Goal: Register for event/course

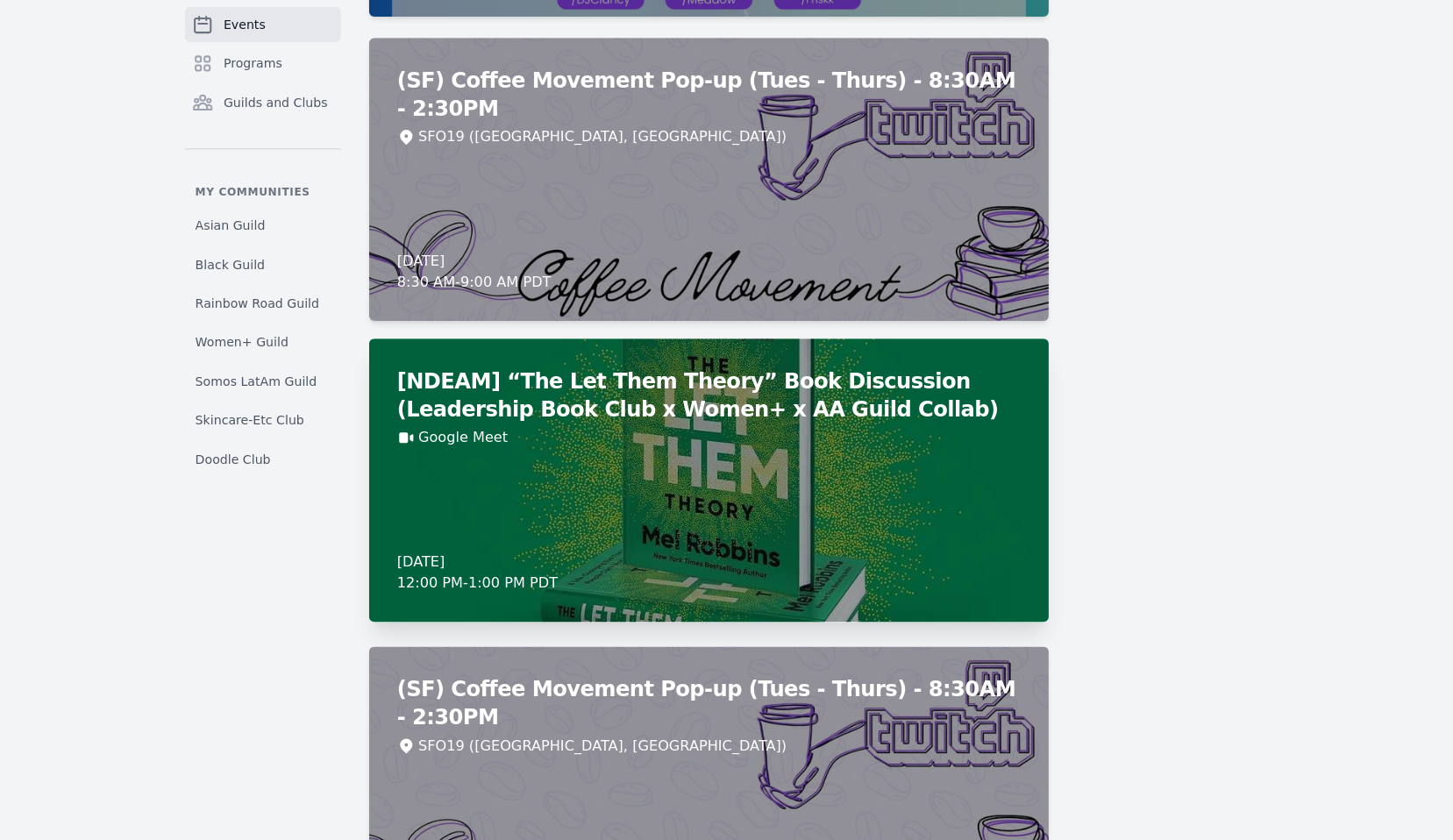
scroll to position [7466, 0]
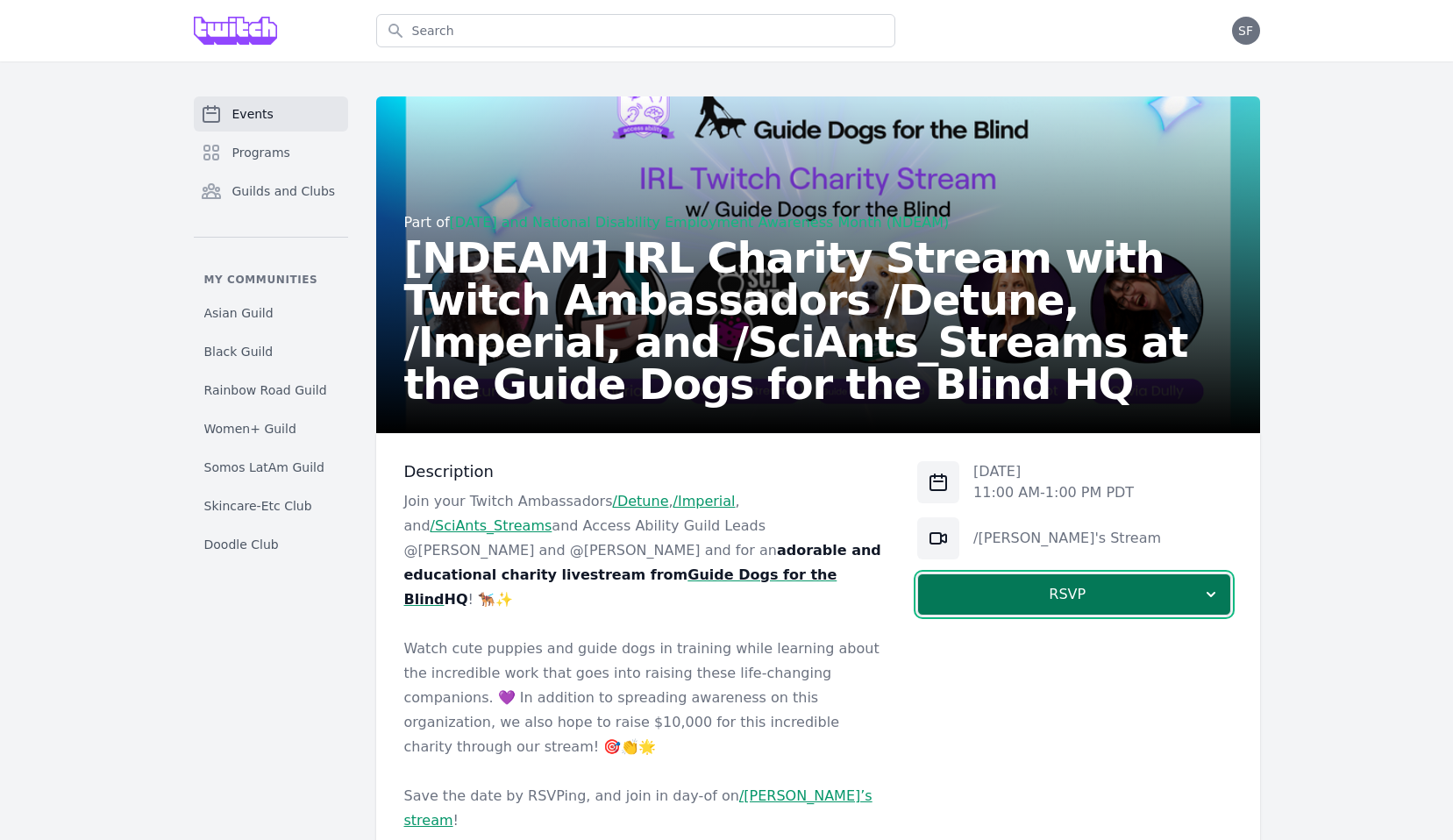
click at [1001, 586] on span "RSVP" at bounding box center [1067, 594] width 270 height 21
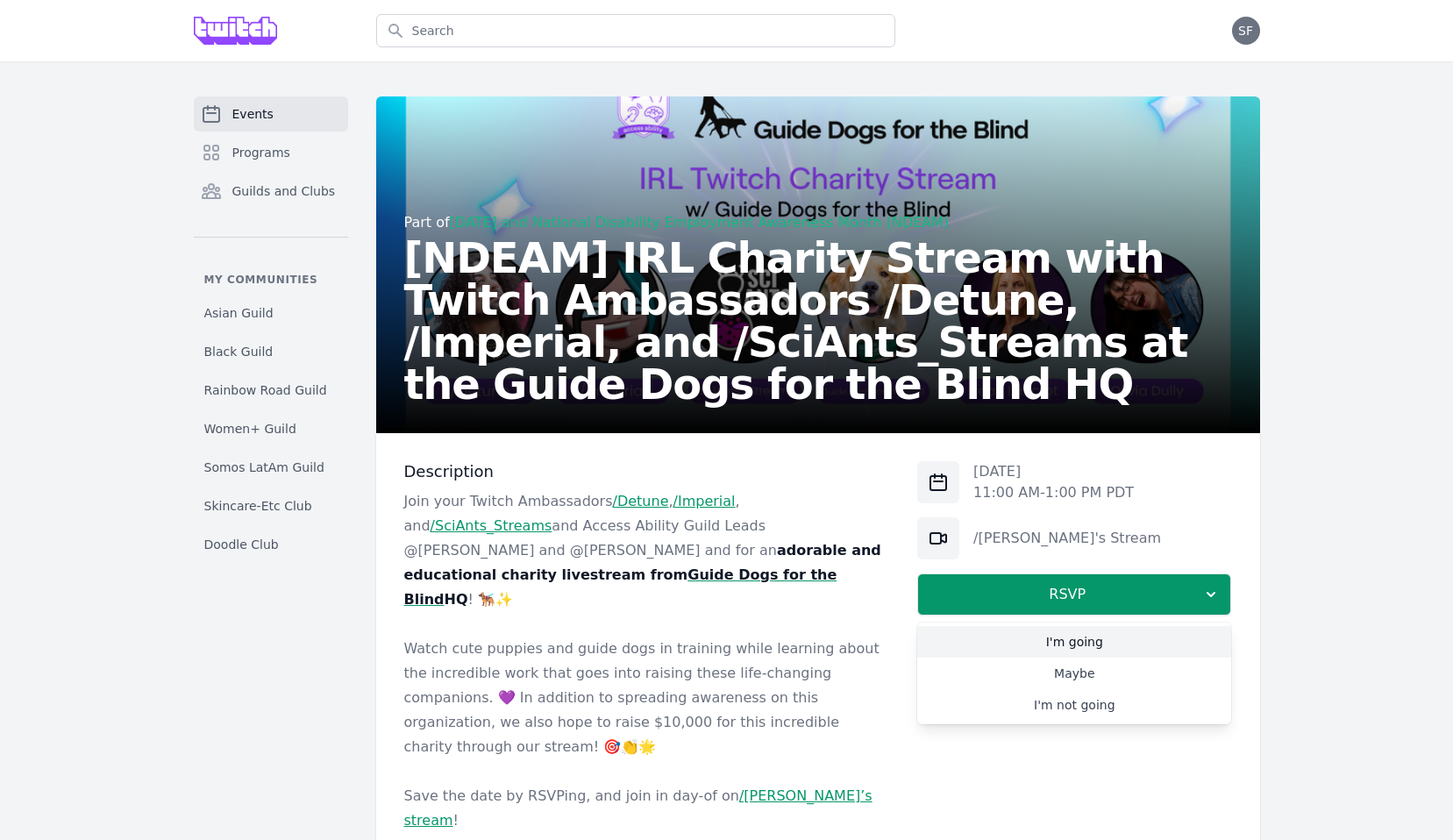
click at [1023, 634] on link "I'm going" at bounding box center [1074, 642] width 314 height 31
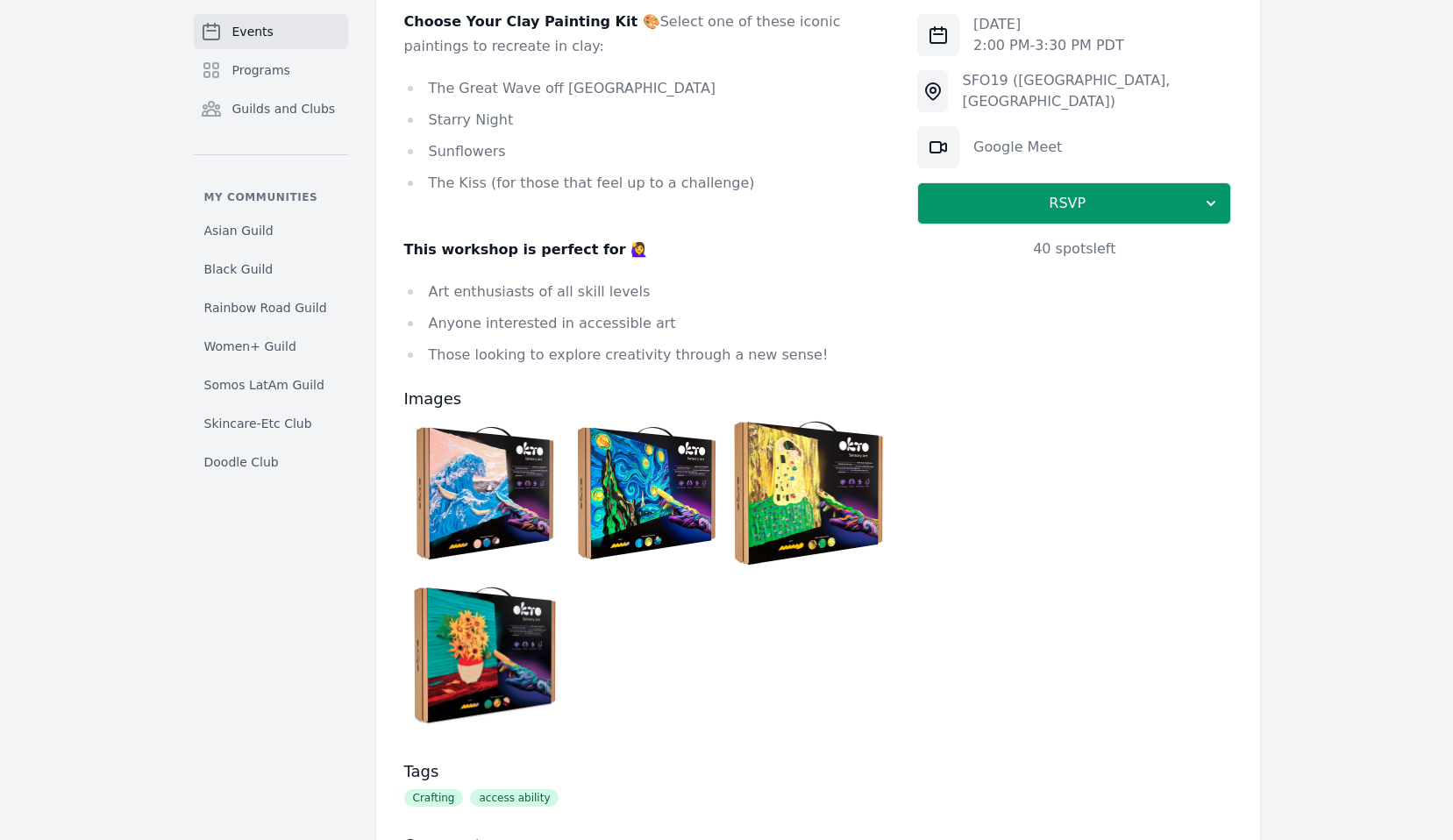
scroll to position [1236, 0]
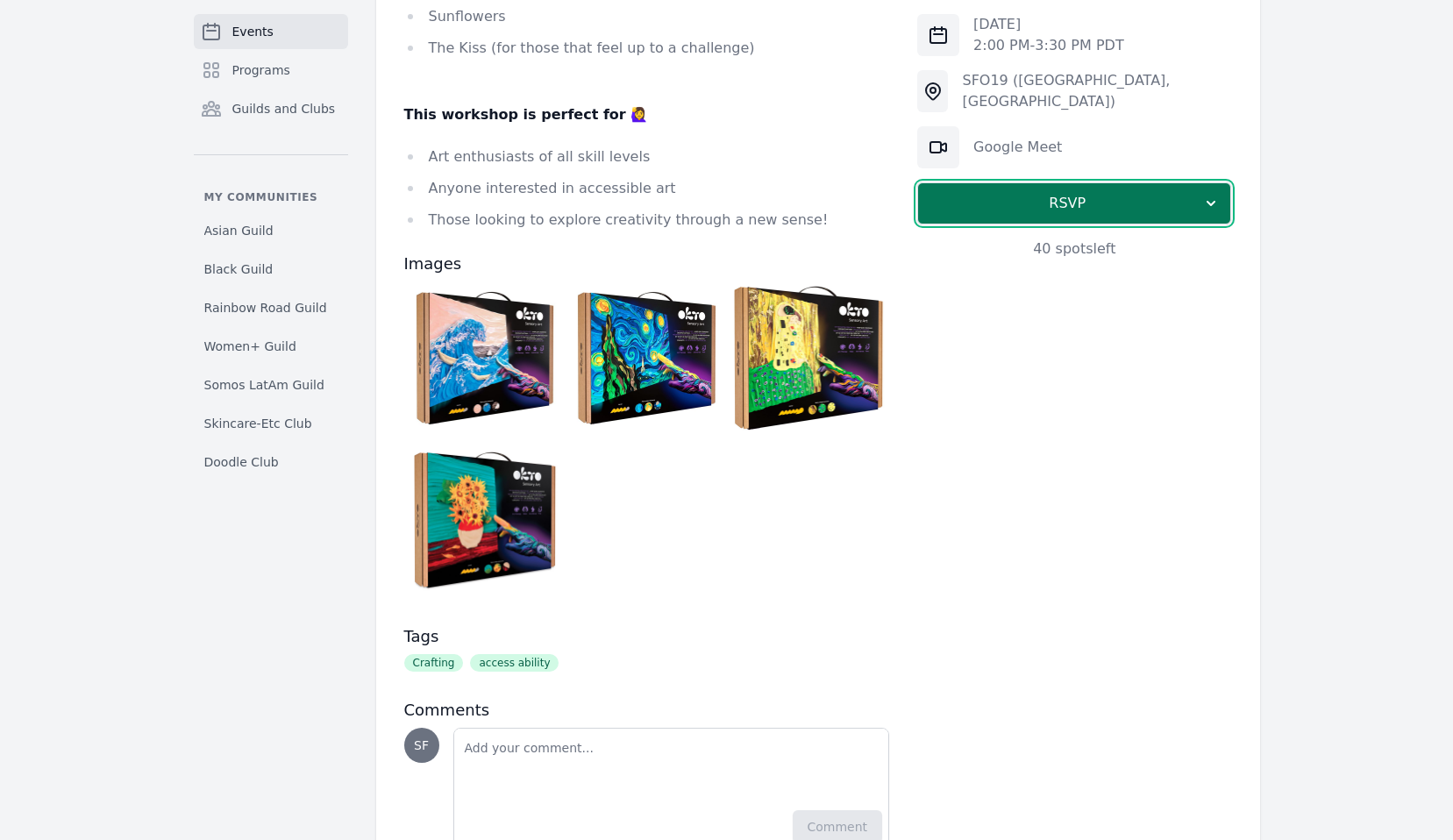
click at [987, 209] on span "RSVP" at bounding box center [1067, 204] width 270 height 21
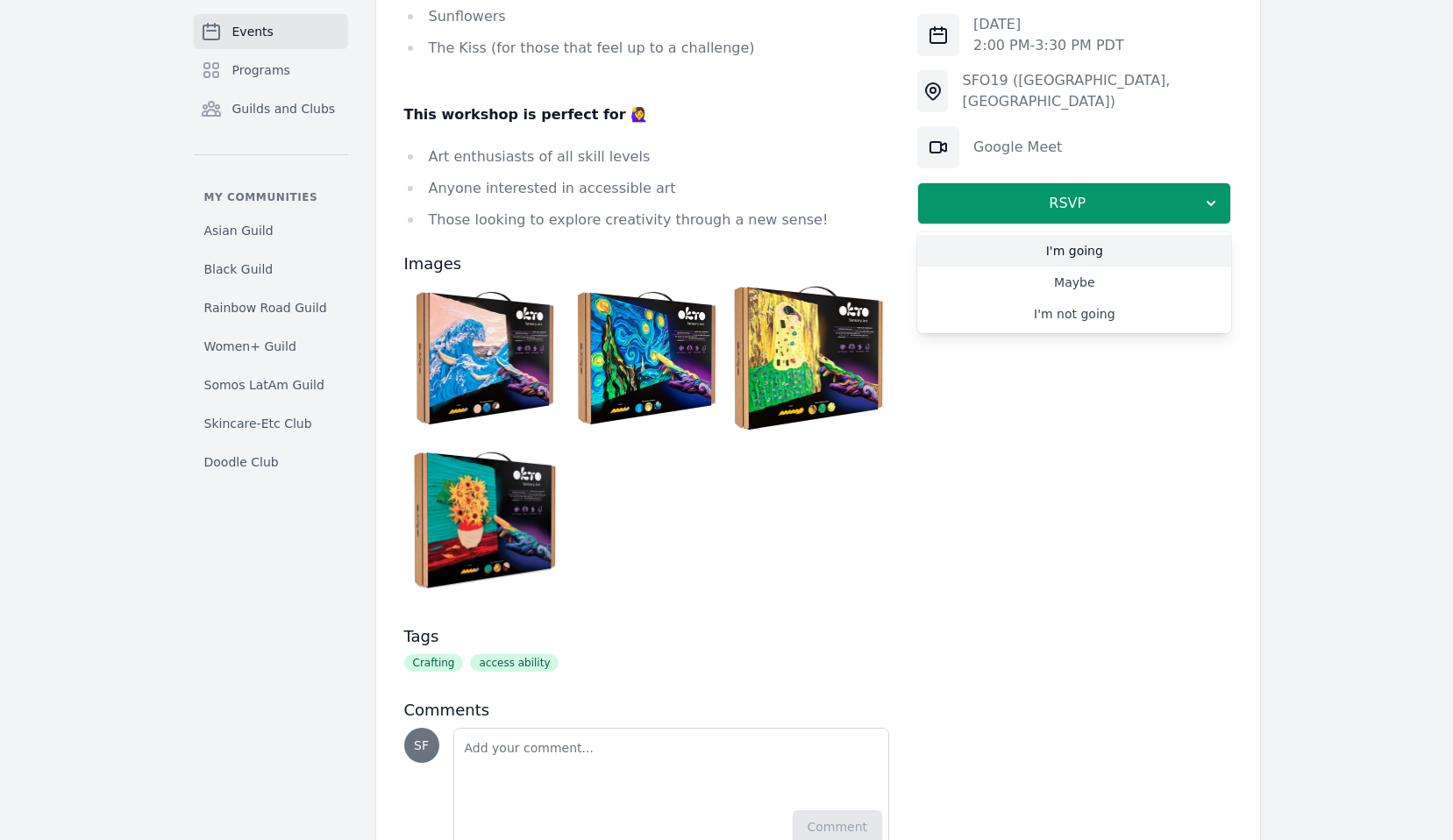
click at [994, 253] on link "I'm going" at bounding box center [1074, 250] width 314 height 31
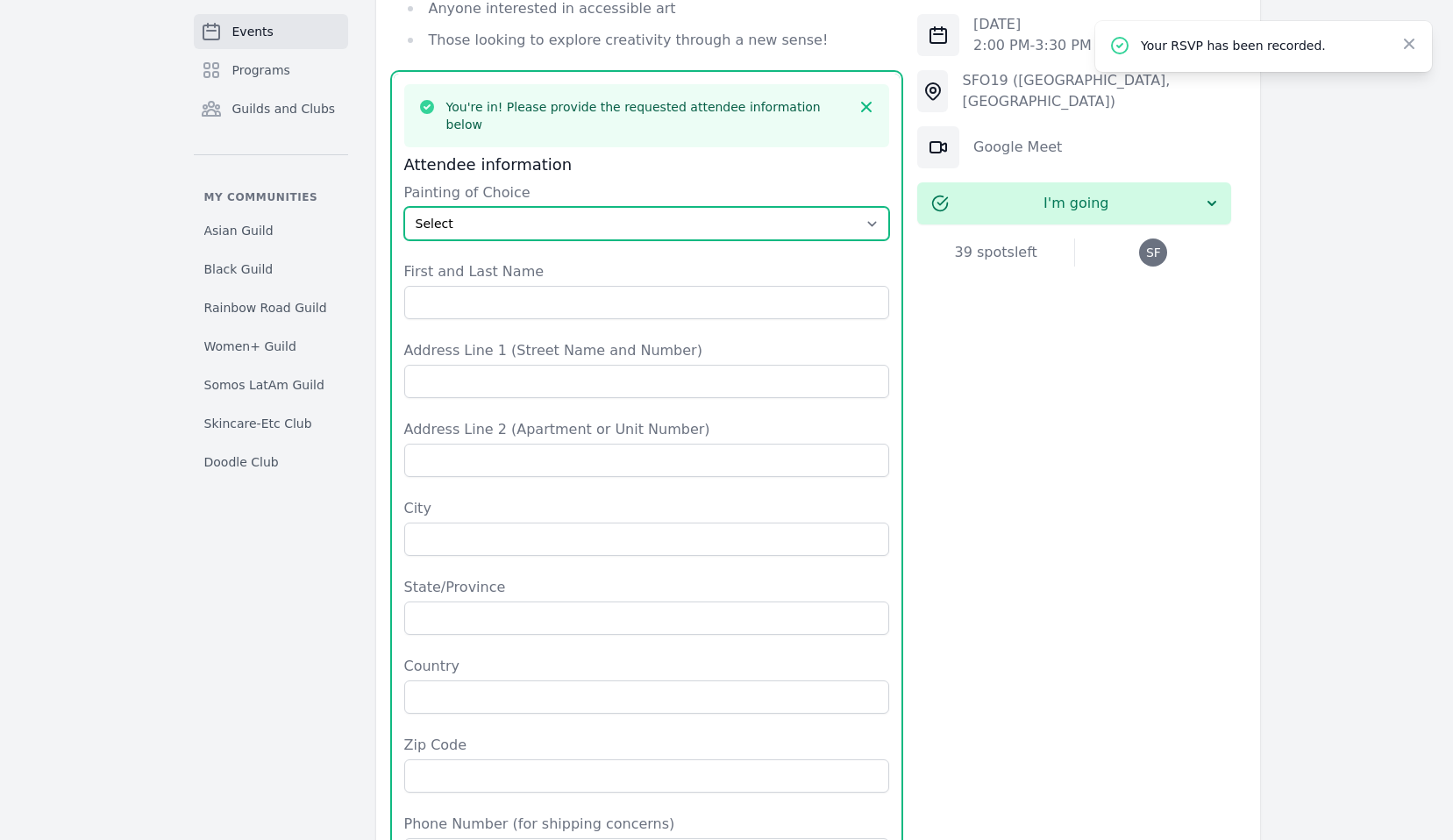
click at [473, 207] on select "Select The Great Wave off Kanagawa Starry Night Sunflowers The Kiss" at bounding box center [647, 223] width 486 height 33
select select "Sunflowers"
click at [404, 207] on select "Select The Great Wave off Kanagawa Starry Night Sunflowers The Kiss" at bounding box center [647, 223] width 486 height 33
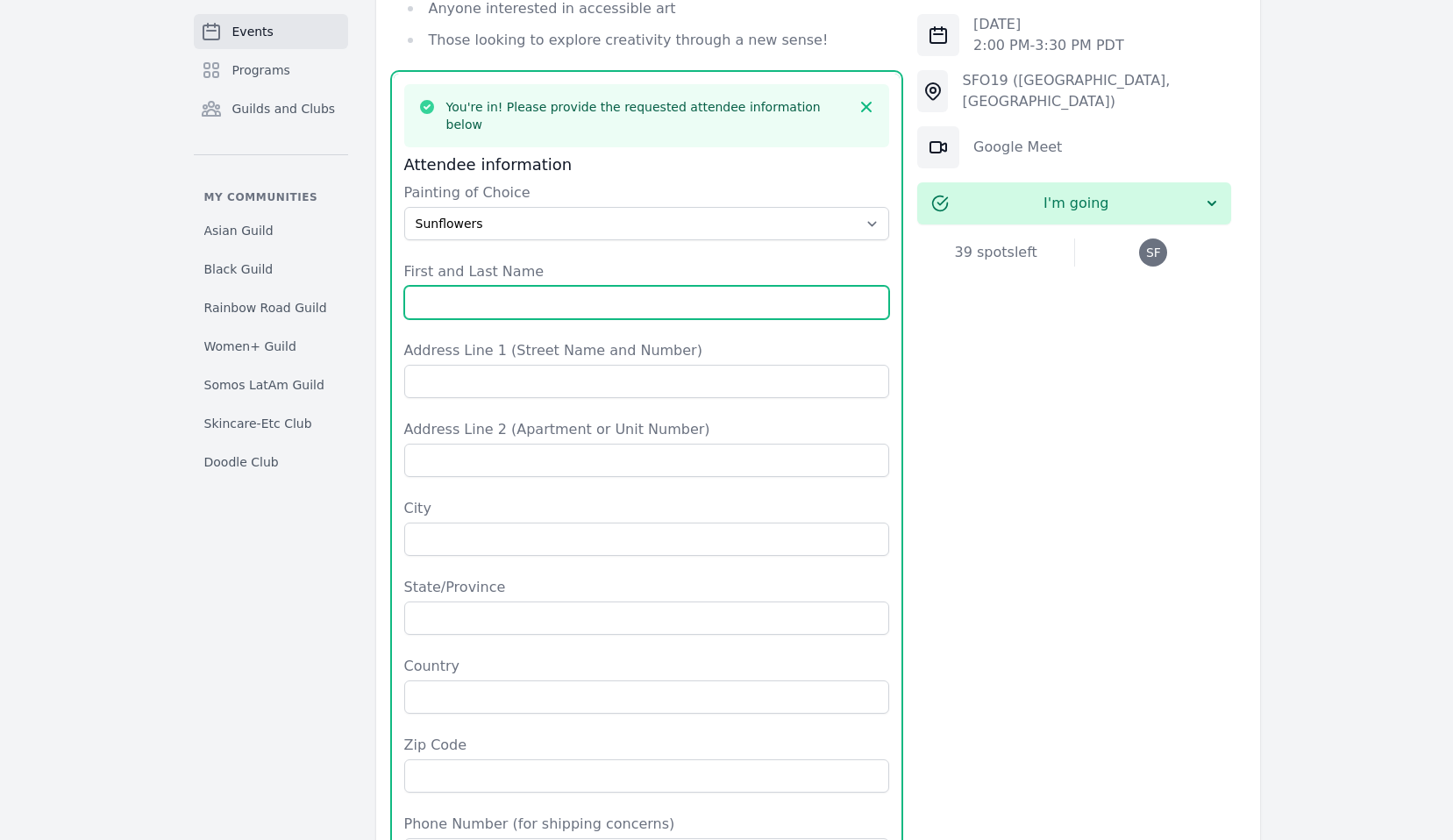
click at [475, 286] on input "First and Last Name" at bounding box center [647, 302] width 486 height 33
type input "Sara Fecadu"
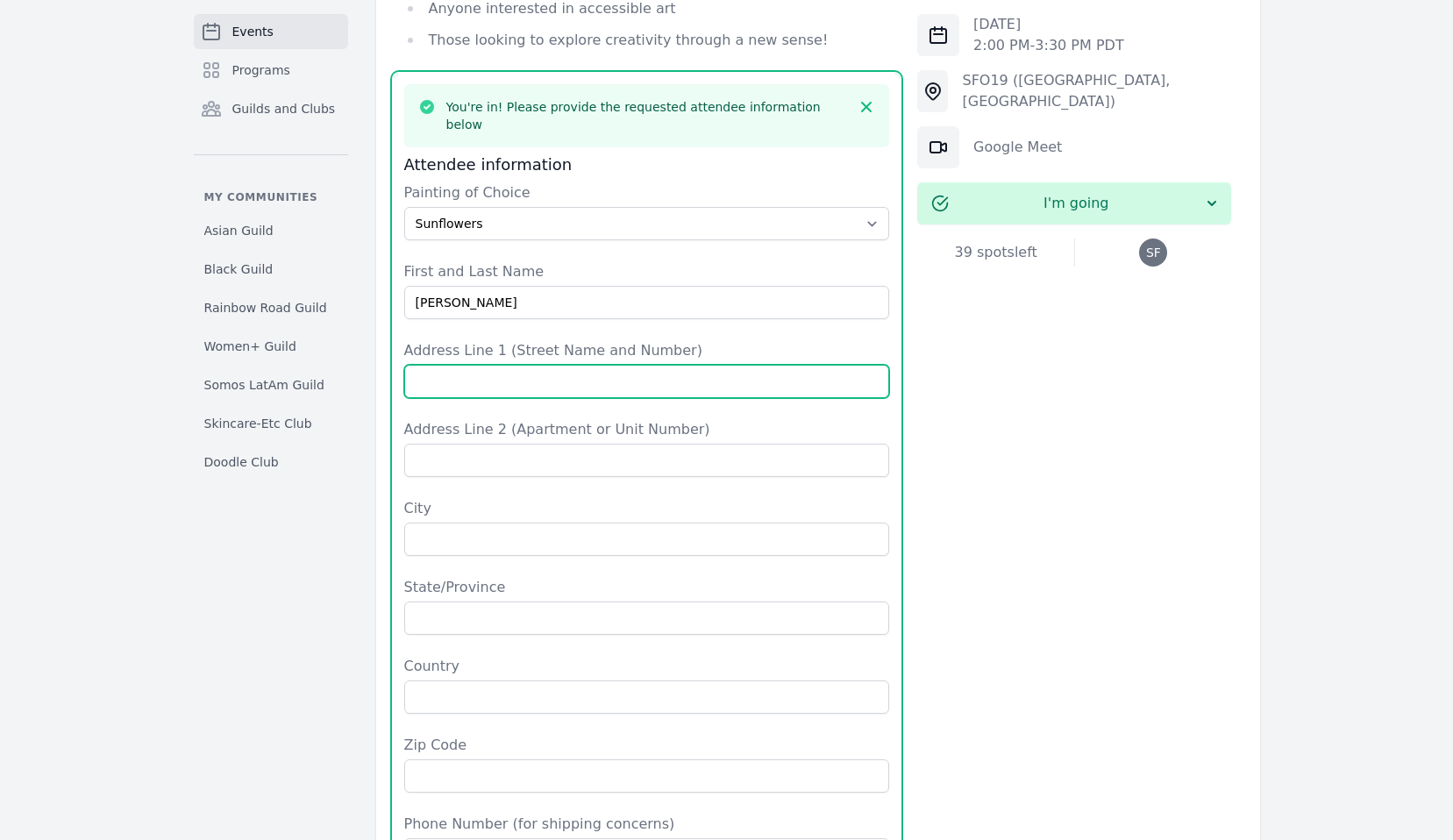
click at [461, 364] on input "Address Line 1 (Street Name and Number)" at bounding box center [647, 381] width 486 height 33
type input "7223 S Laredo Street"
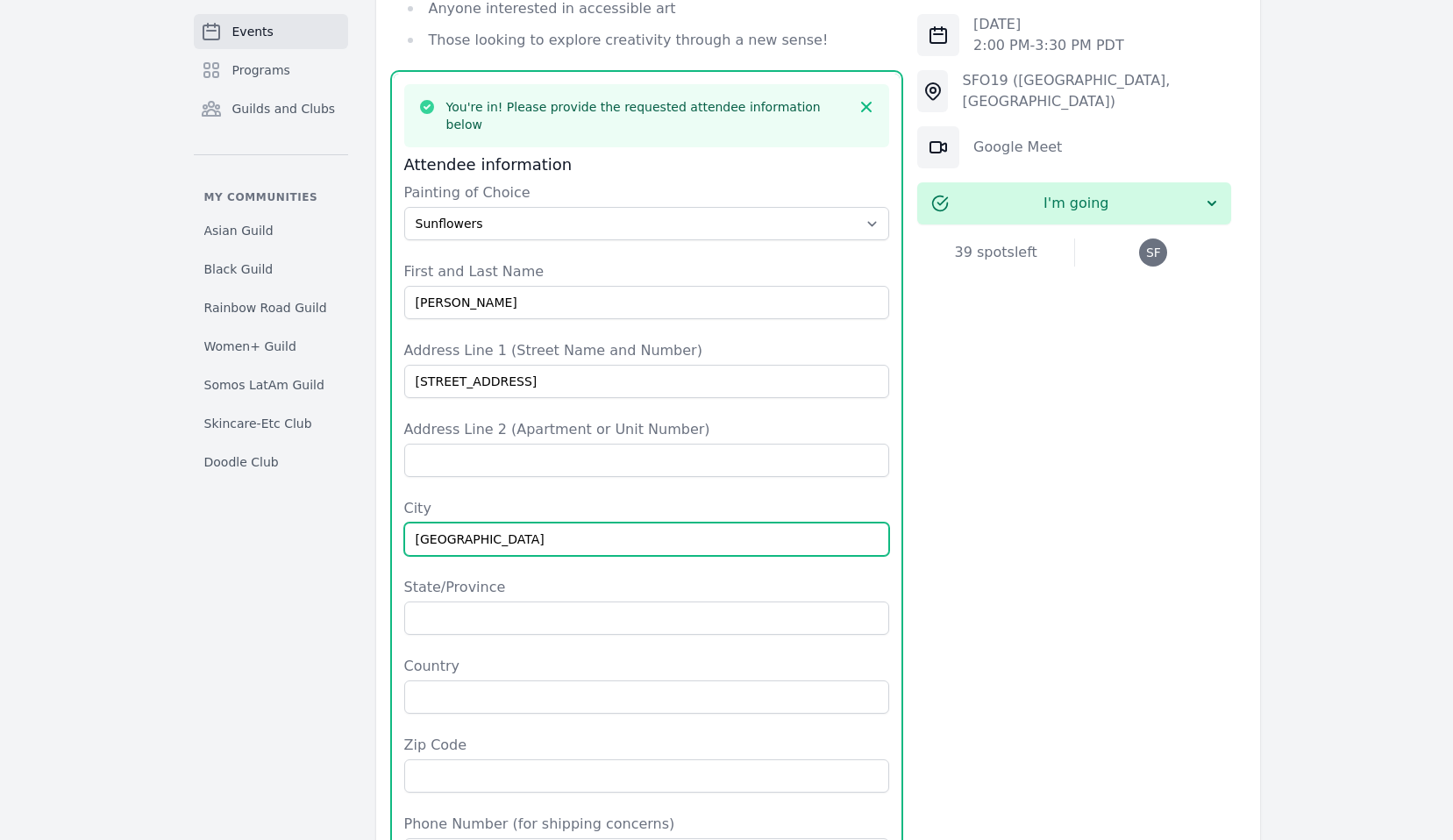
click at [465, 522] on input "Seattle" at bounding box center [647, 539] width 486 height 33
type input "Aurora"
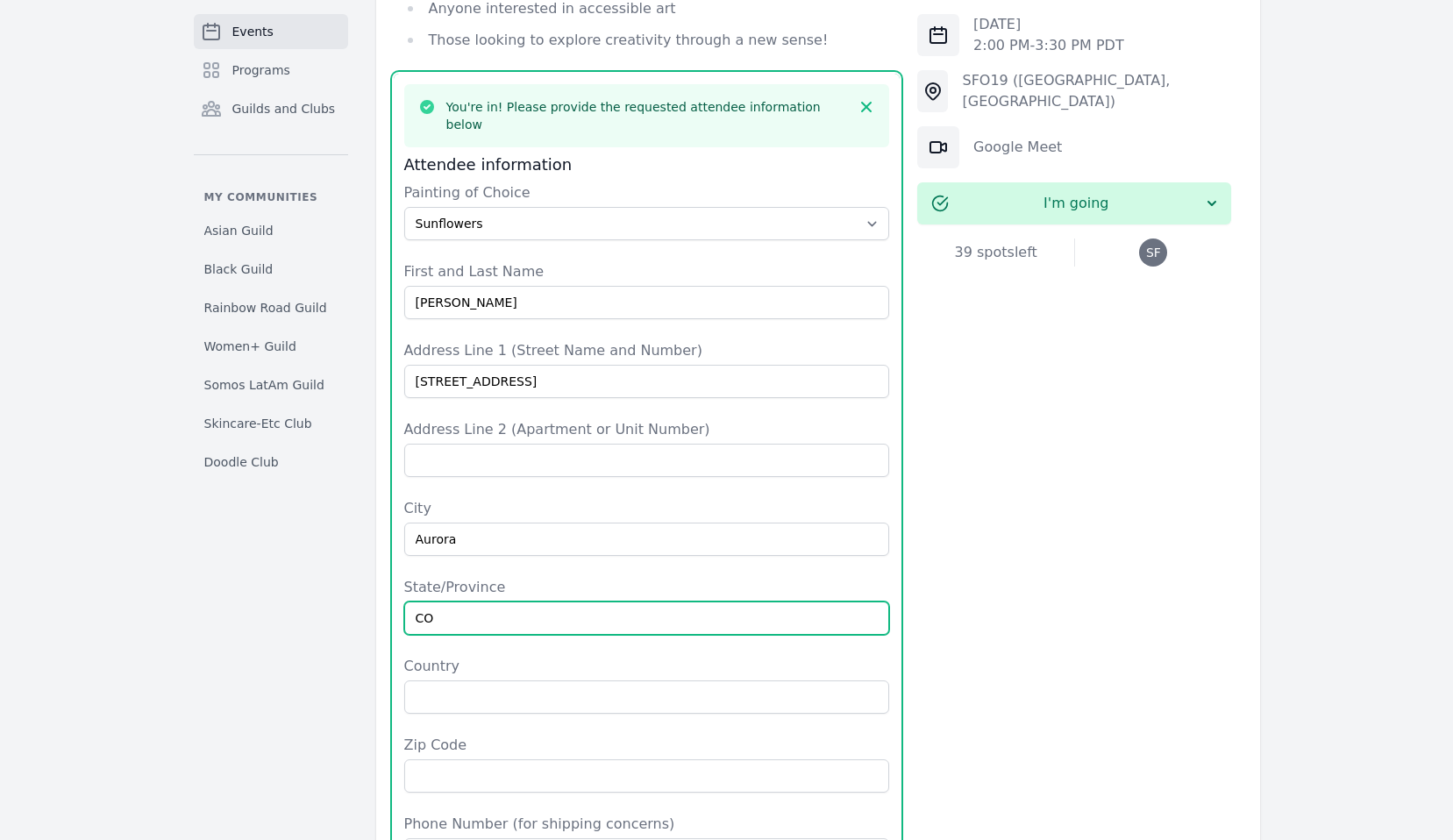
type input "CO"
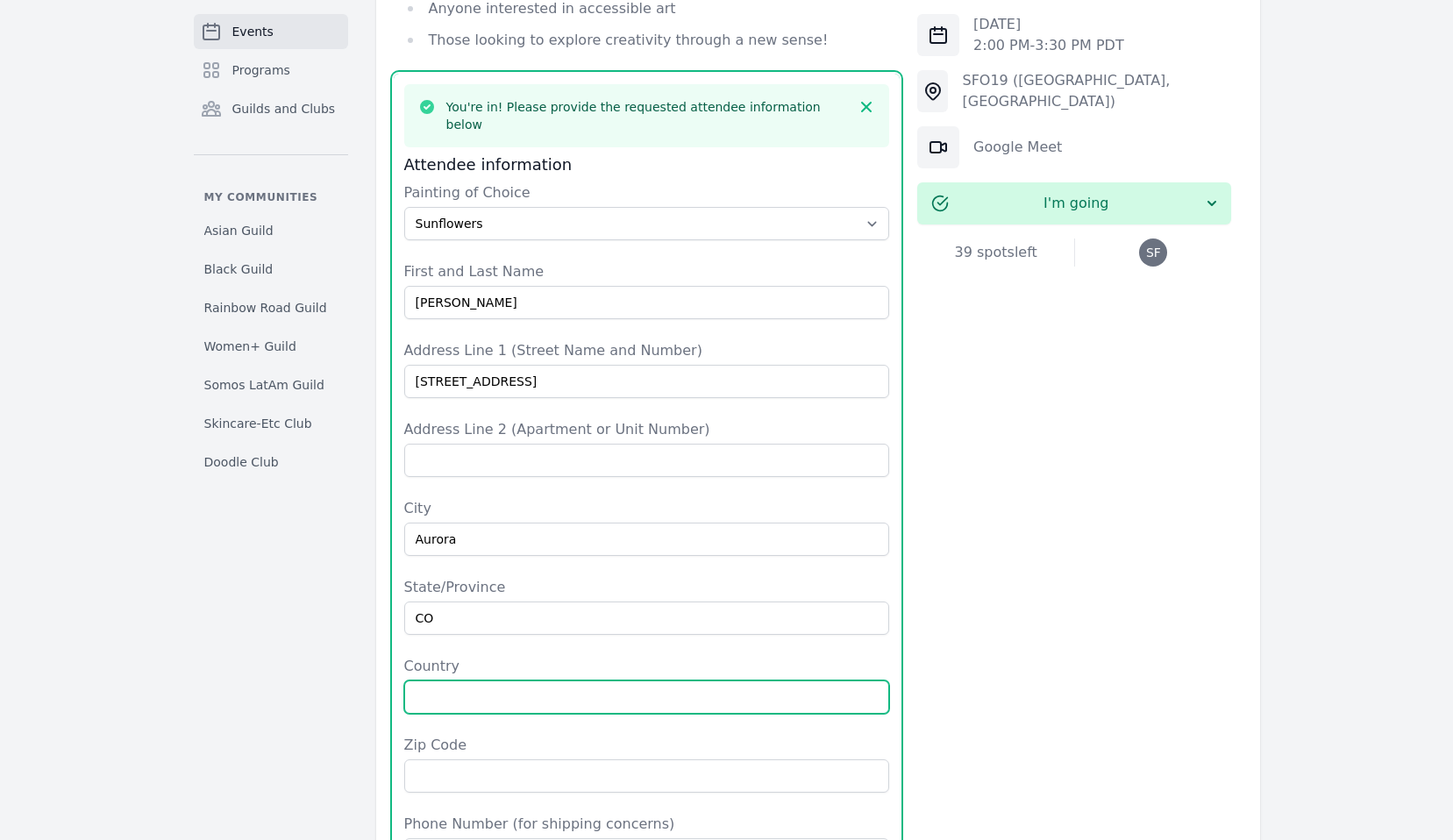
click at [505, 680] on input "Country" at bounding box center [647, 697] width 486 height 33
type input "USA"
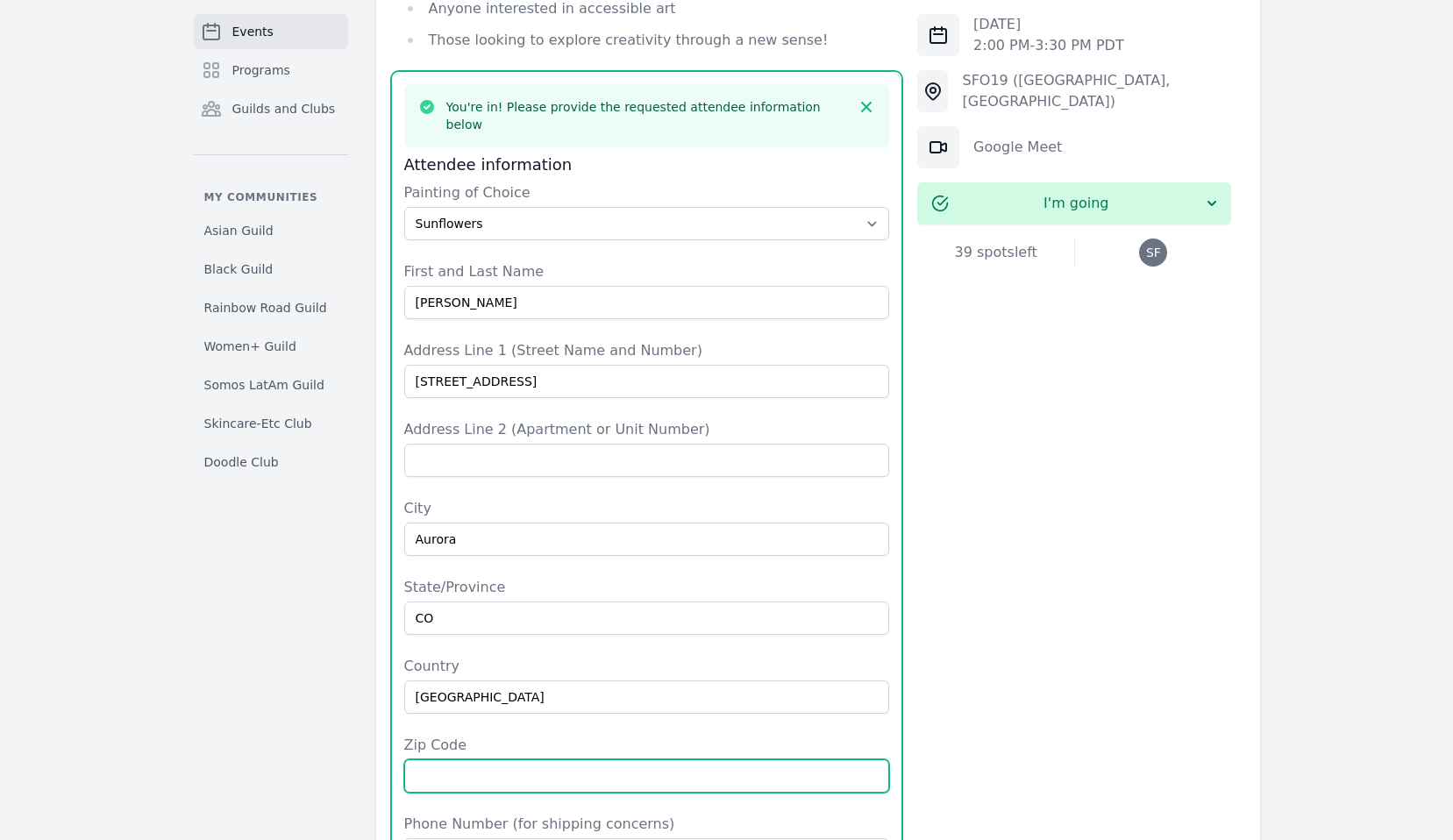
click at [474, 759] on input "Zip Code" at bounding box center [647, 776] width 486 height 33
type input "80016"
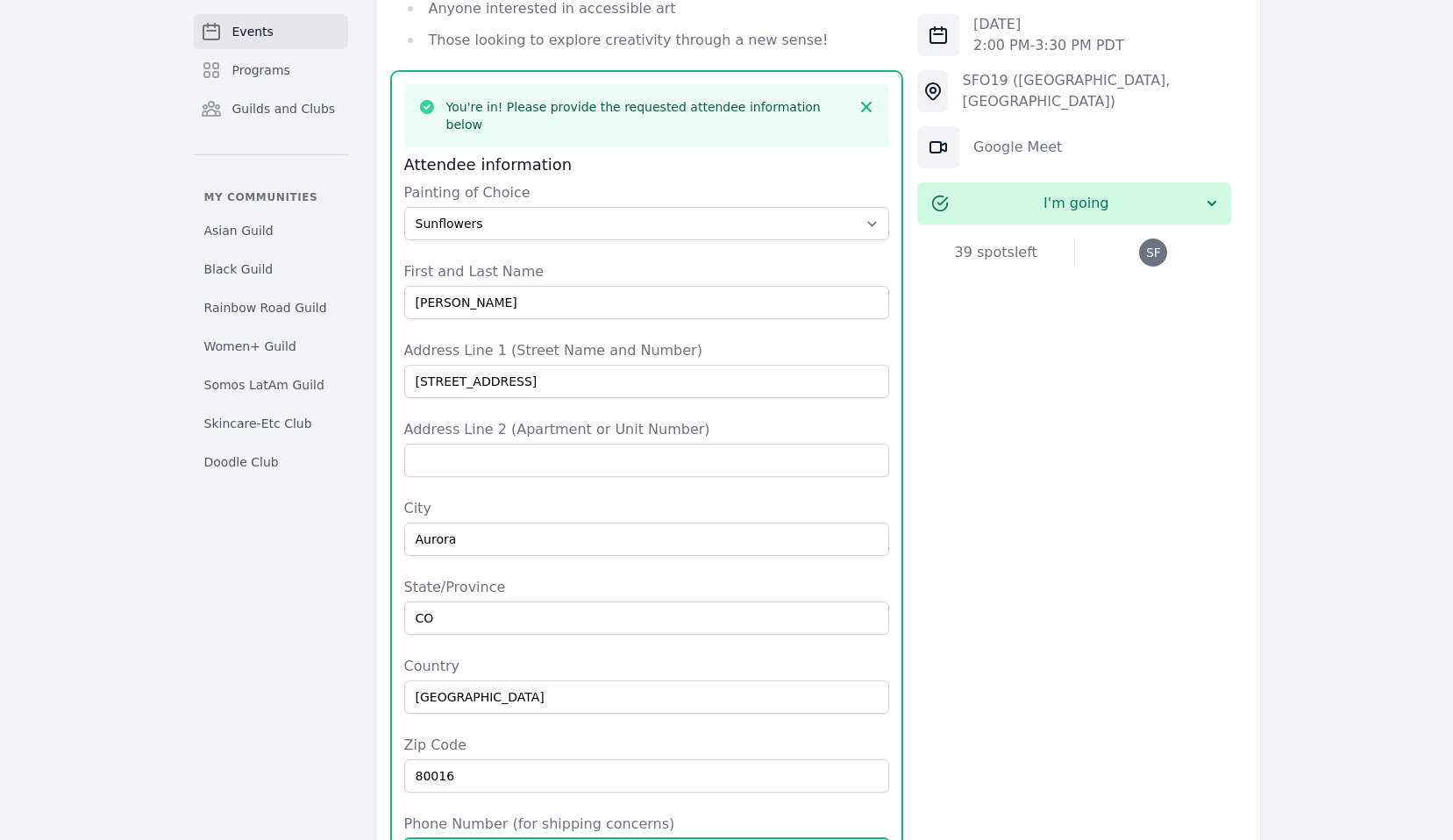
click at [474, 838] on input "Phone Number (for shipping concerns)" at bounding box center [647, 855] width 486 height 33
click at [430, 838] on input "+12069409862" at bounding box center [647, 855] width 486 height 33
click at [448, 838] on input "+12069409862" at bounding box center [647, 855] width 486 height 33
click at [473, 838] on input "+12069409862" at bounding box center [647, 855] width 486 height 33
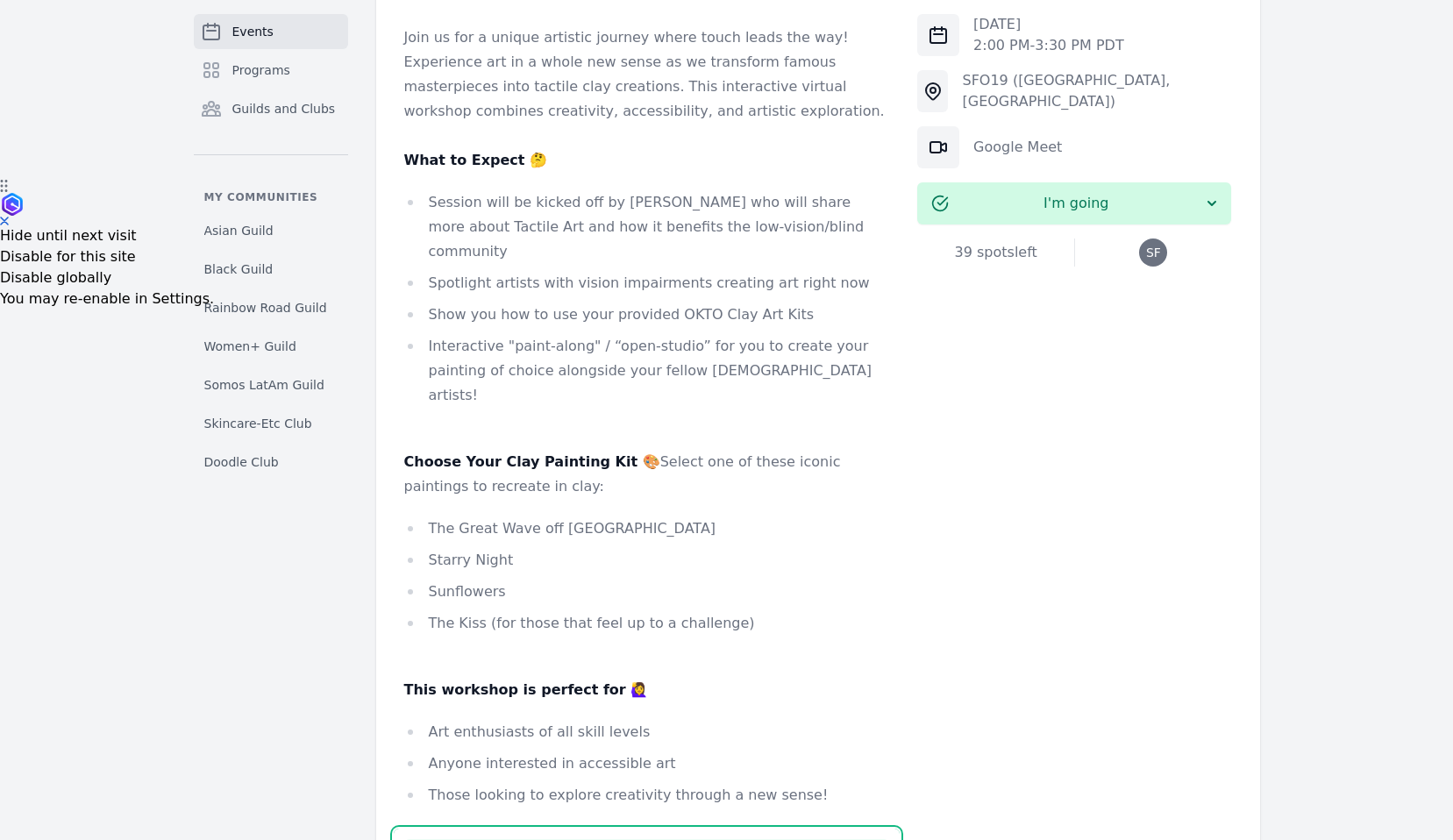
scroll to position [442, 0]
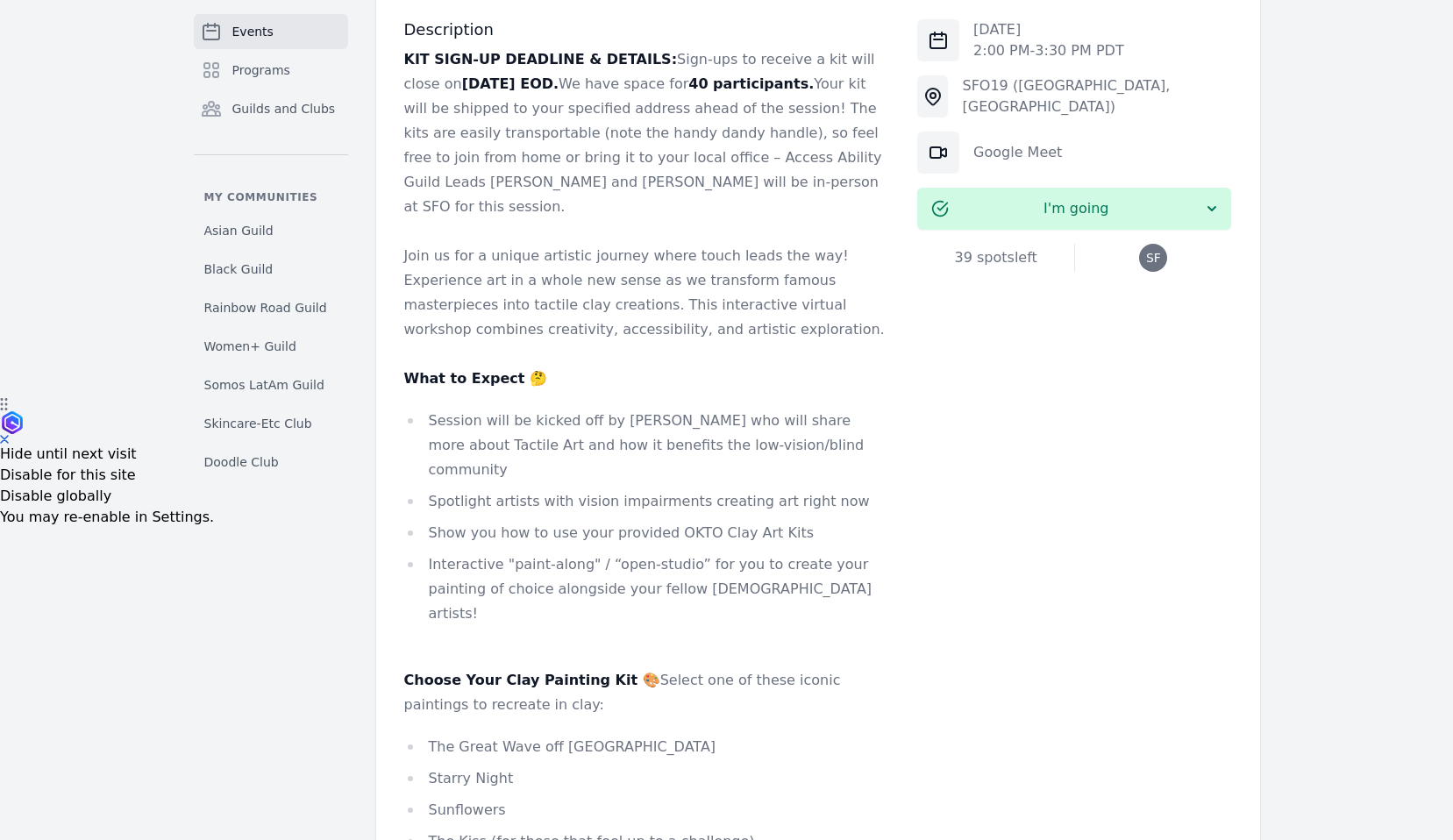
type input "+12069409862"
click at [469, 553] on li "Interactive "paint-along" / “open-studio” for you to create your painting of ch…" at bounding box center [647, 590] width 486 height 74
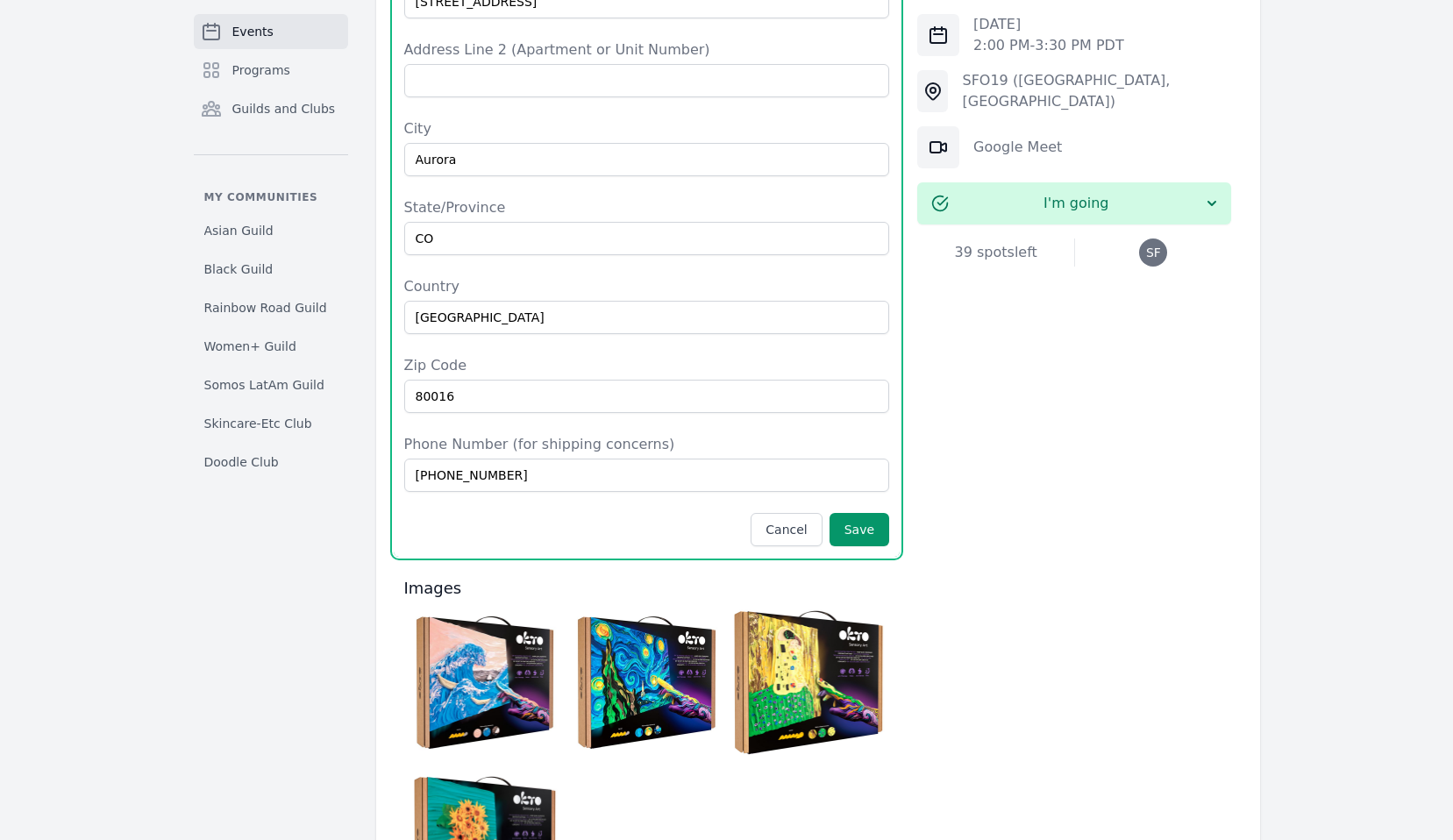
scroll to position [1797, 0]
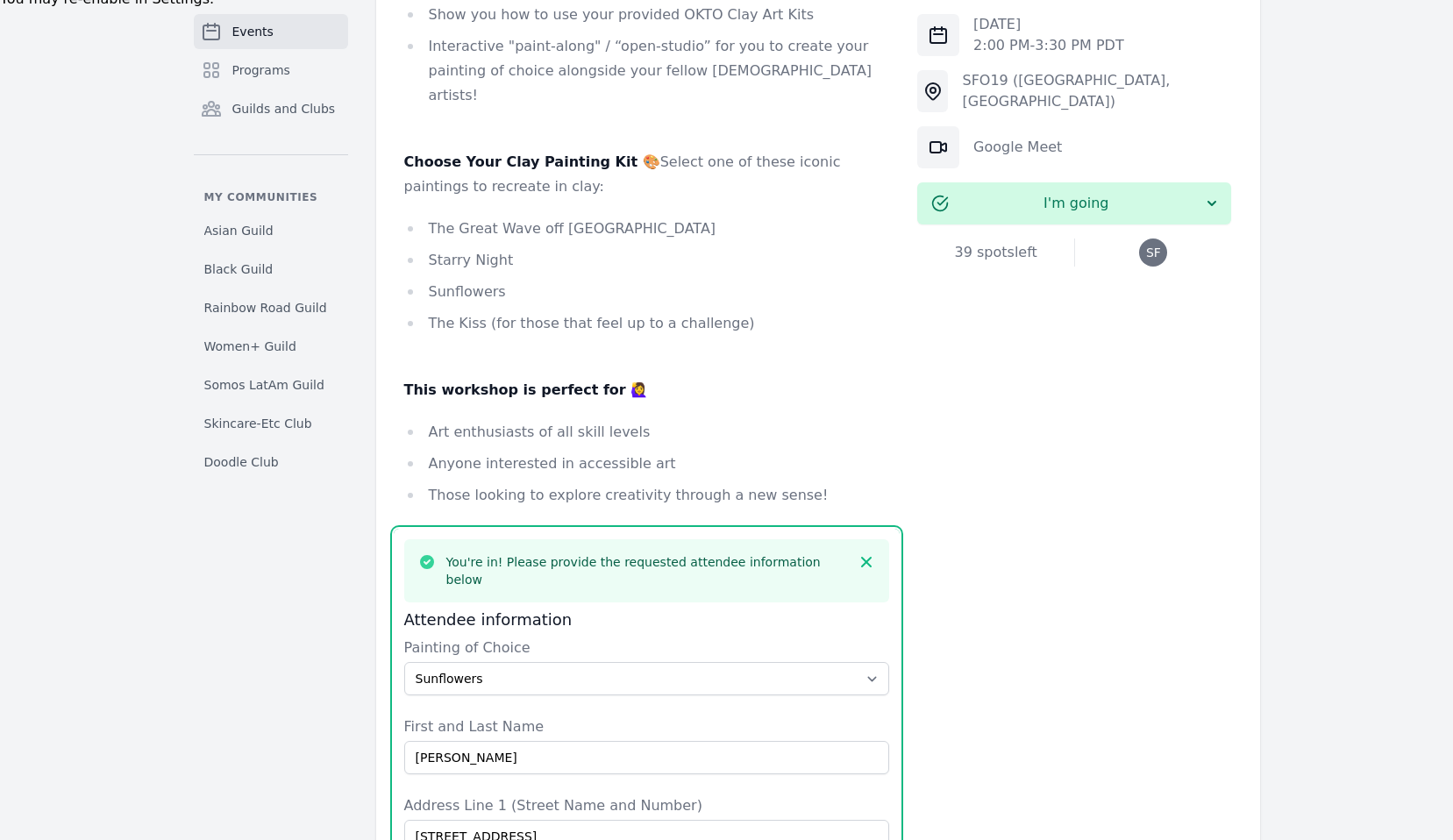
click at [1003, 461] on div "Thu, Oct 23, 2025 2:00 PM - 3:30 PM PDT SFO19 (San Francisco, CA) Google Meet I…" at bounding box center [1074, 755] width 314 height 2509
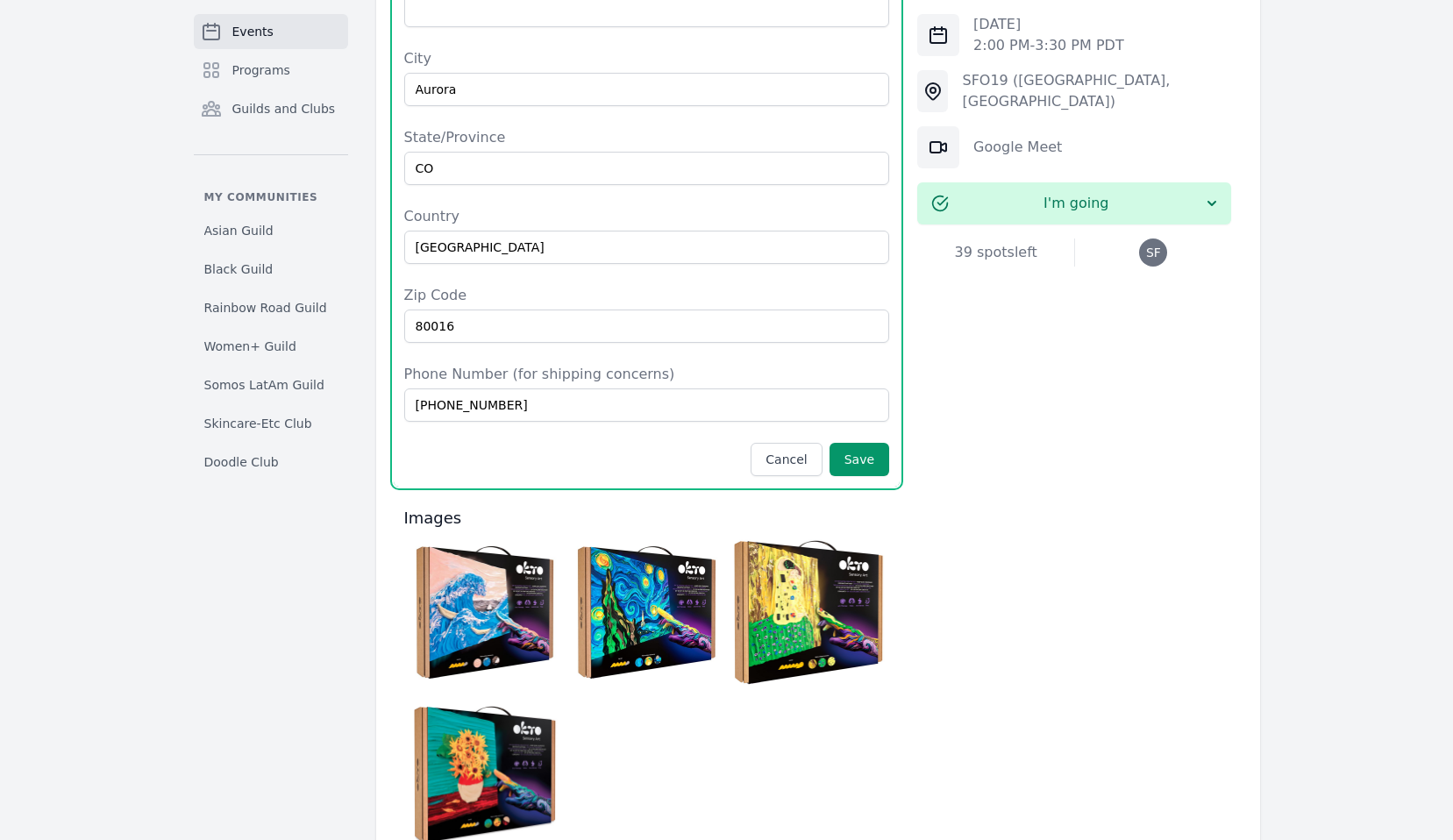
scroll to position [1887, 0]
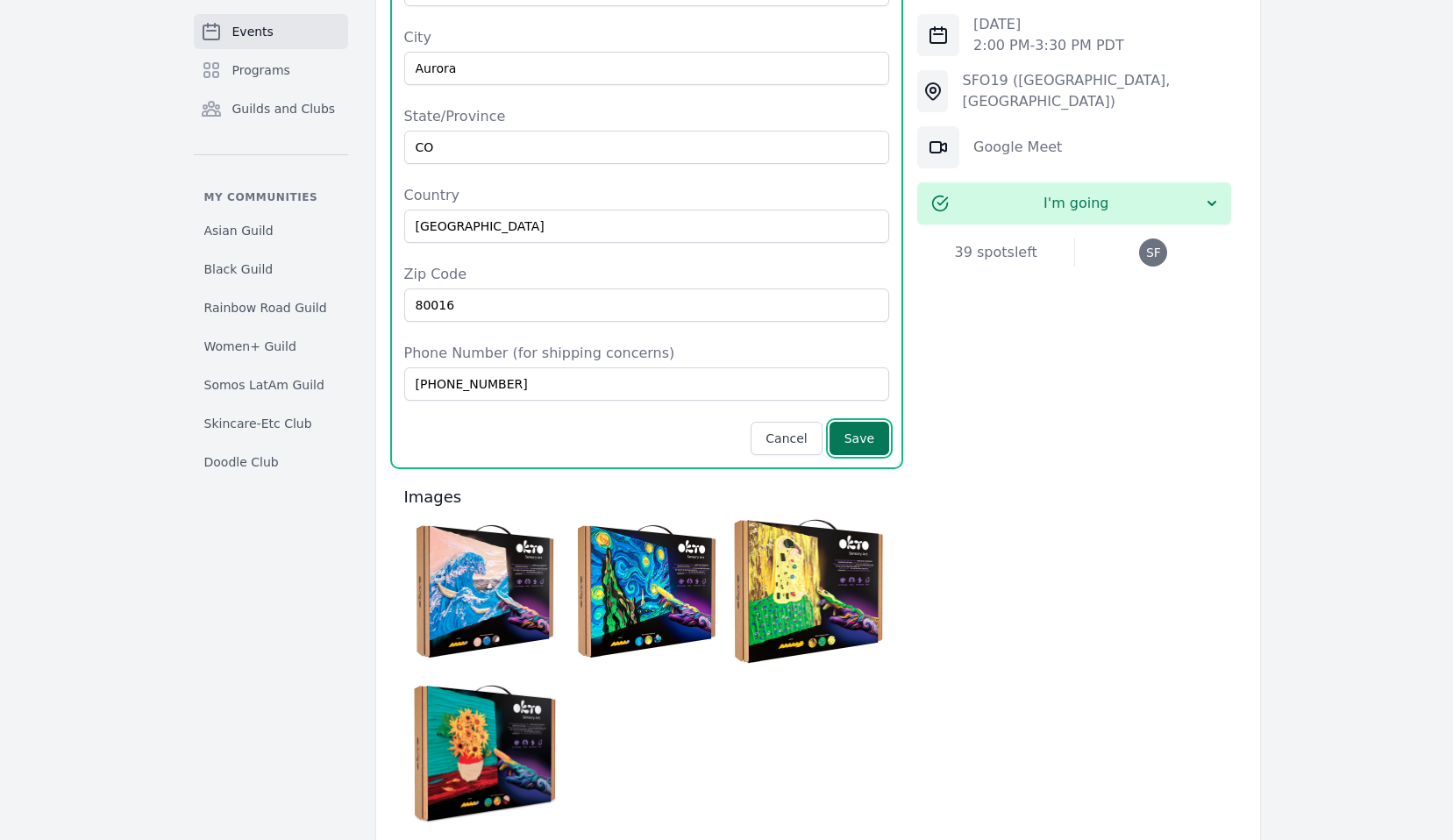
click at [873, 422] on button "Save" at bounding box center [859, 439] width 59 height 33
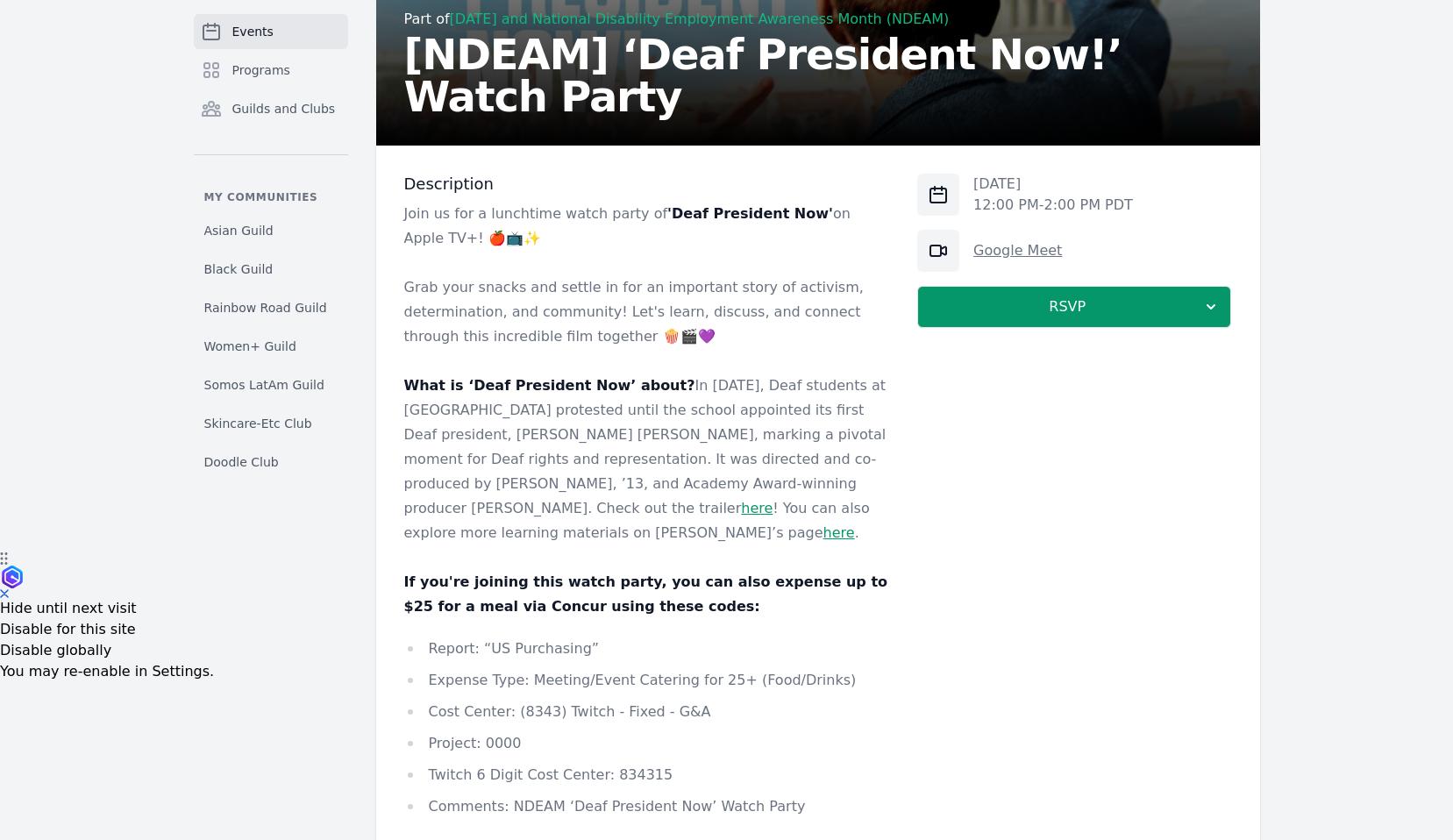
scroll to position [454, 0]
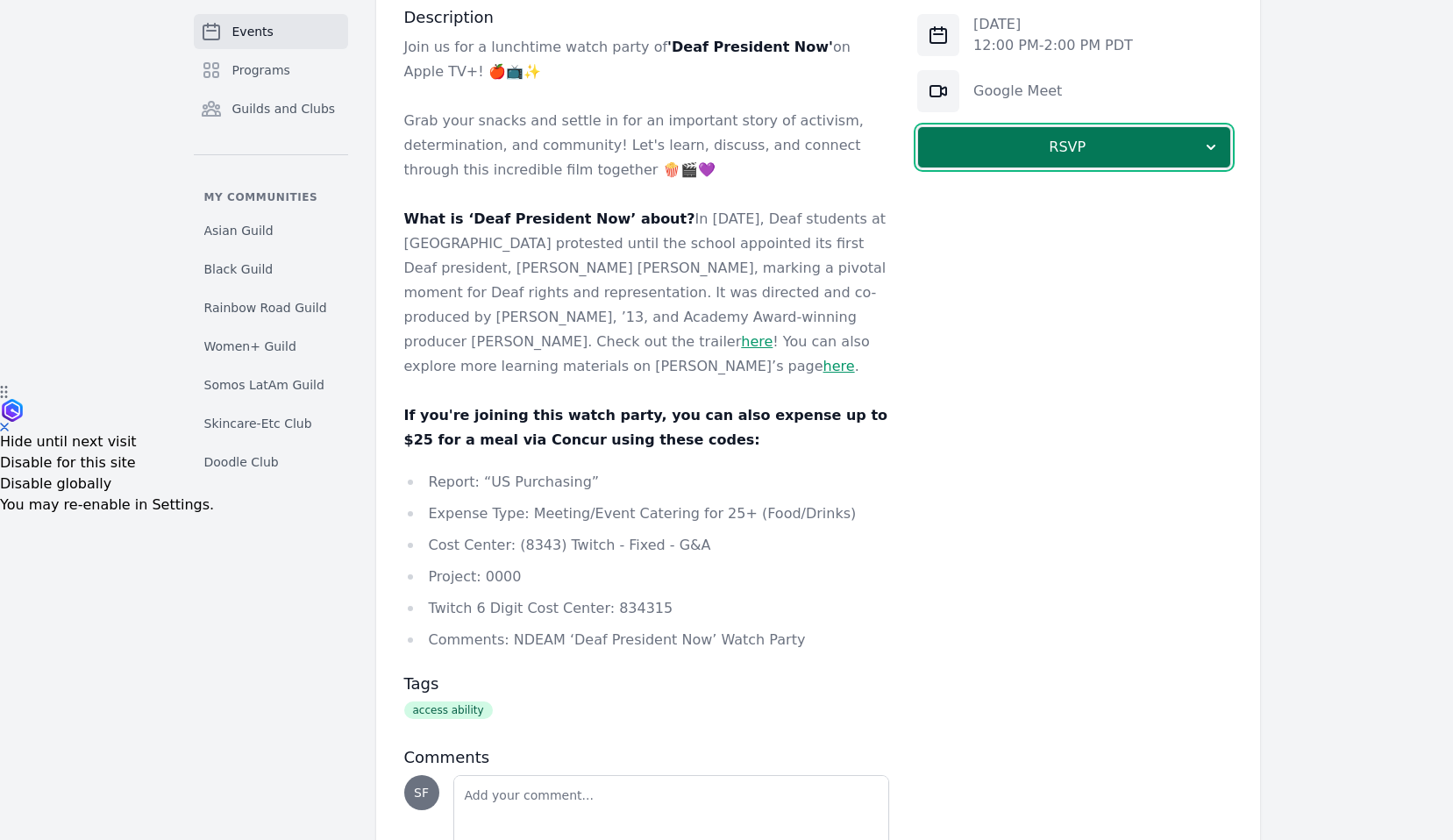
click at [1044, 164] on button "RSVP" at bounding box center [1074, 147] width 314 height 42
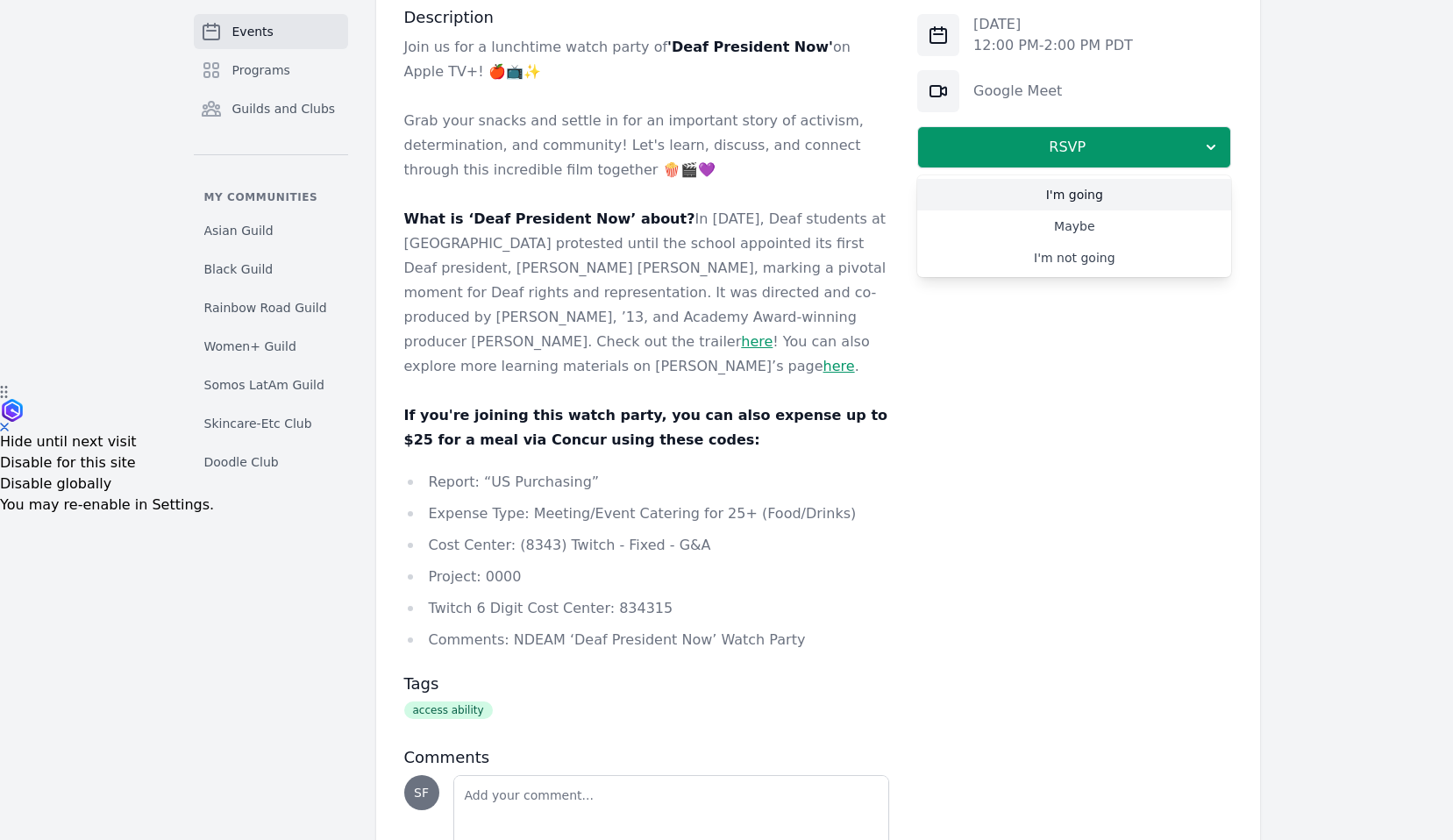
click at [1050, 191] on link "I'm going" at bounding box center [1074, 195] width 314 height 31
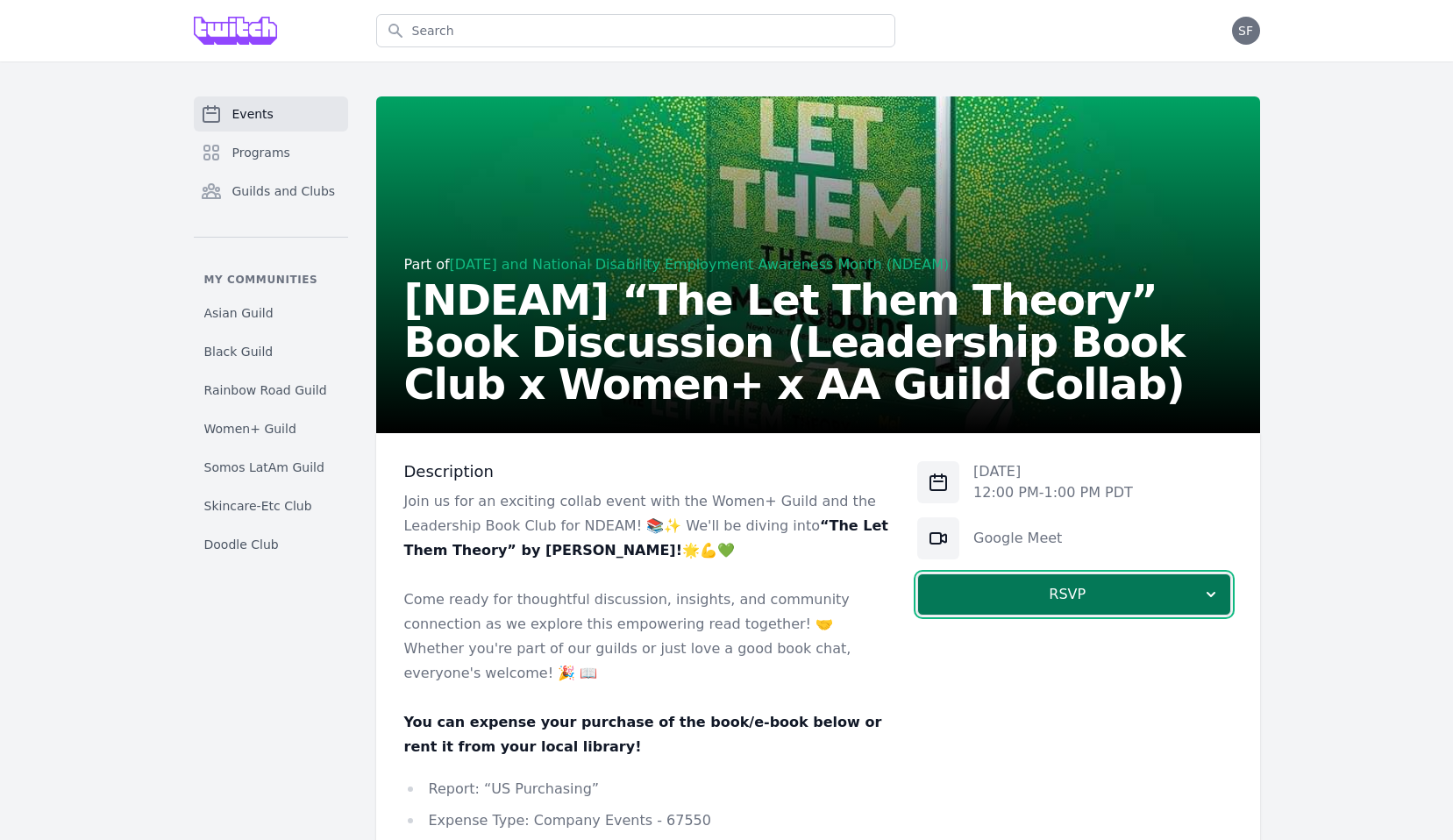
click at [1043, 609] on button "RSVP" at bounding box center [1074, 594] width 314 height 42
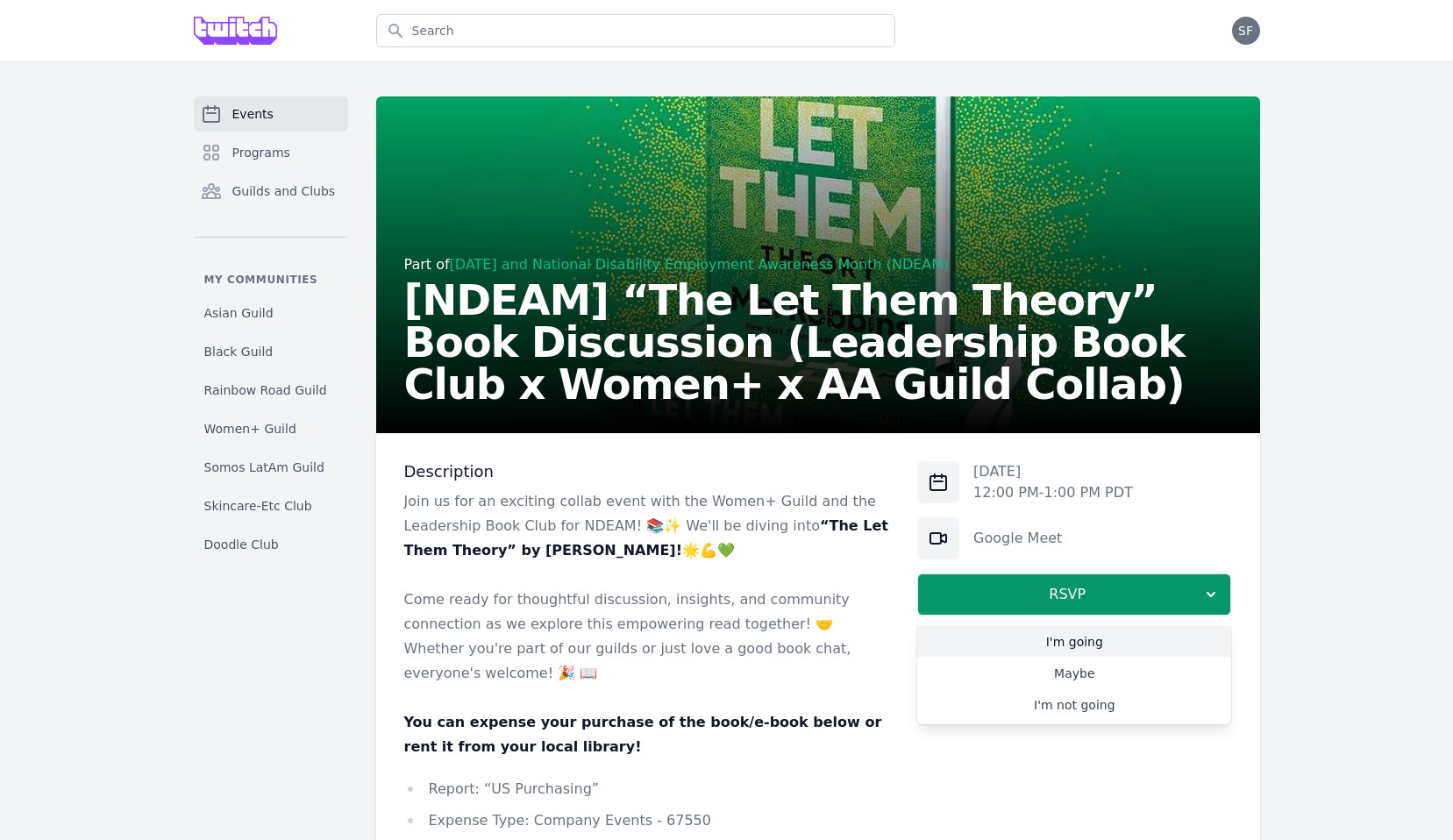
click at [1033, 636] on link "I'm going" at bounding box center [1074, 642] width 314 height 31
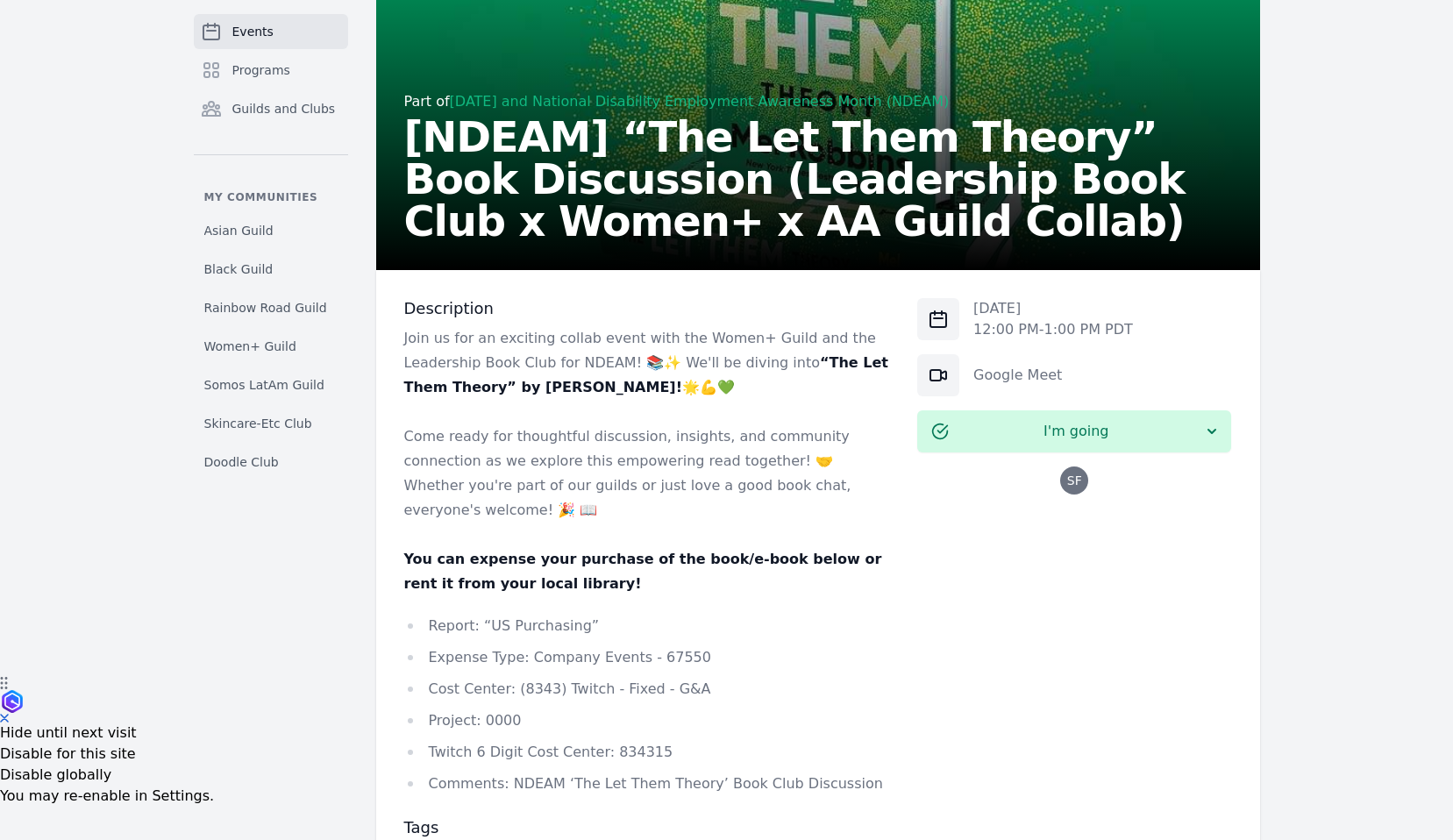
scroll to position [170, 0]
